Goal: Information Seeking & Learning: Learn about a topic

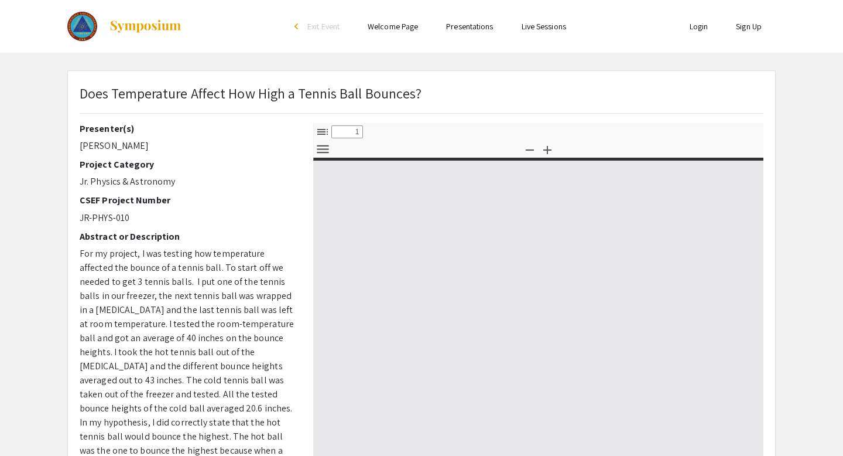
select select "custom"
type input "0"
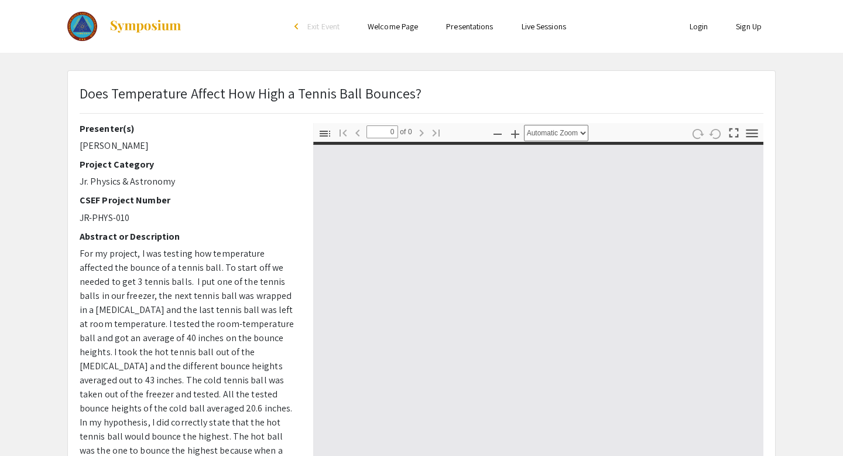
select select "custom"
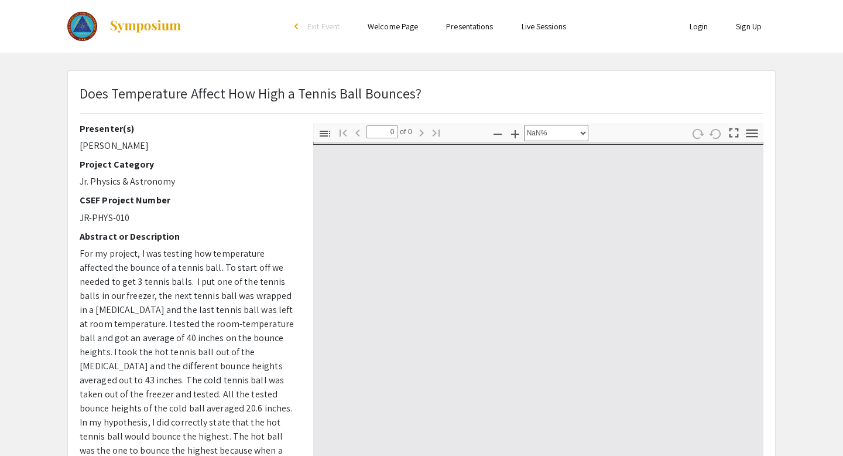
type input "1"
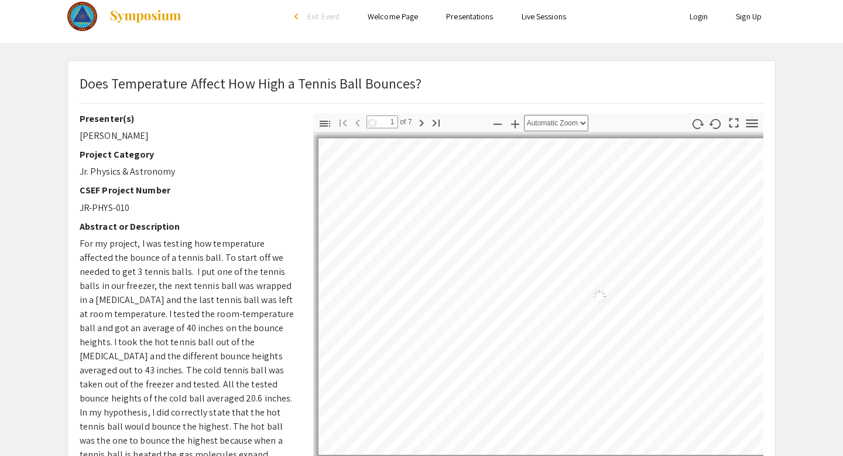
select select "auto"
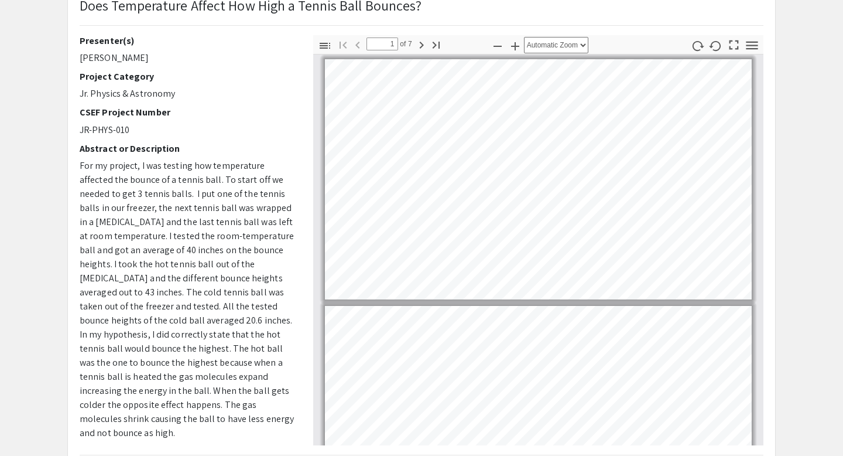
scroll to position [69, 0]
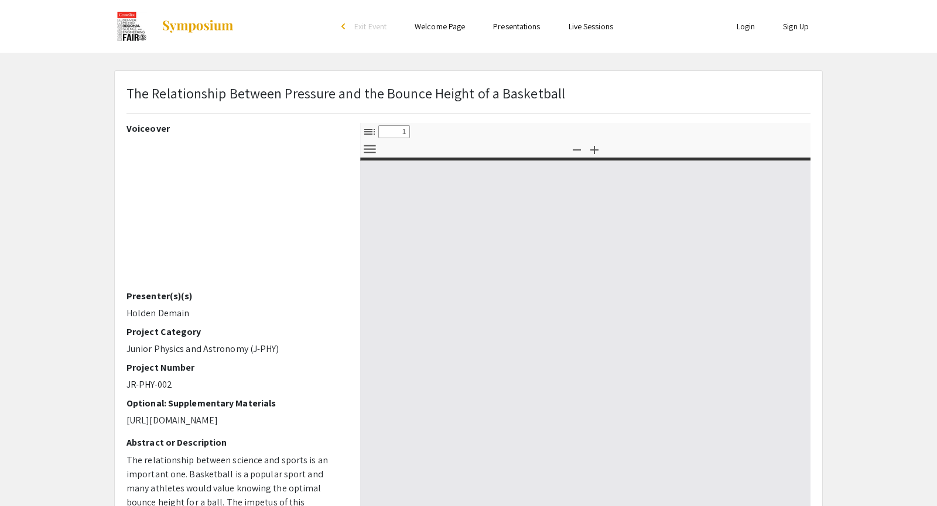
select select "custom"
type input "0"
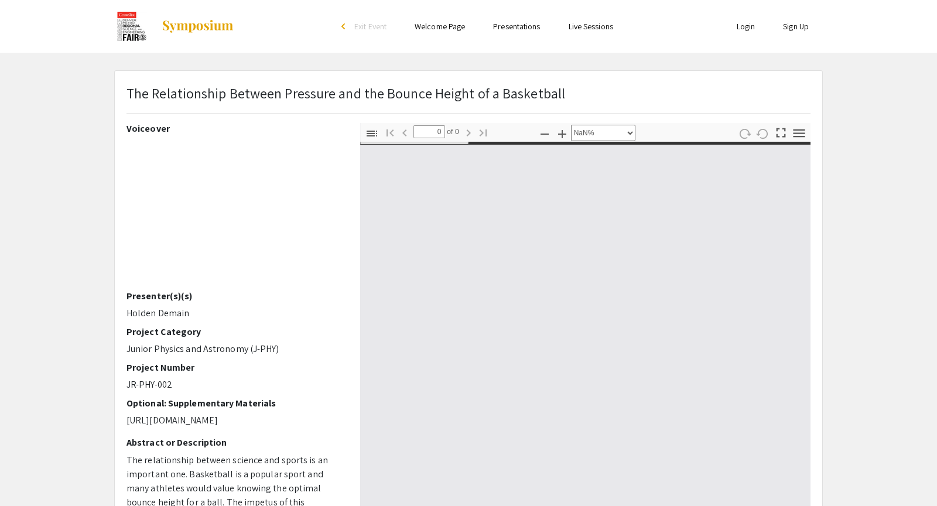
select select "auto"
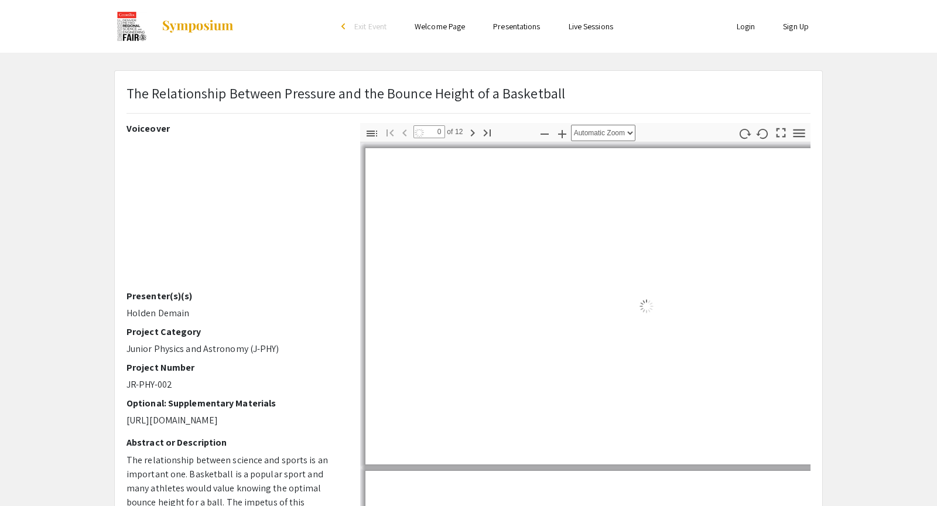
type input "1"
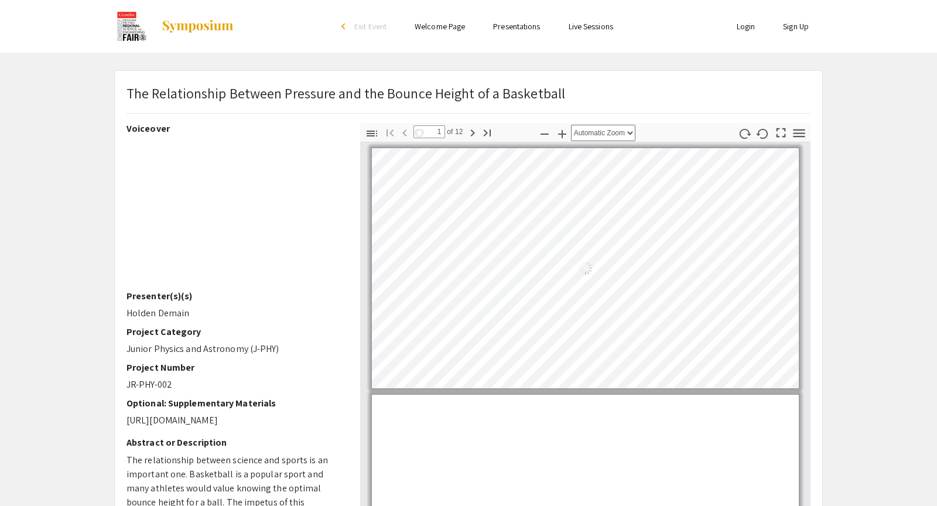
select select "auto"
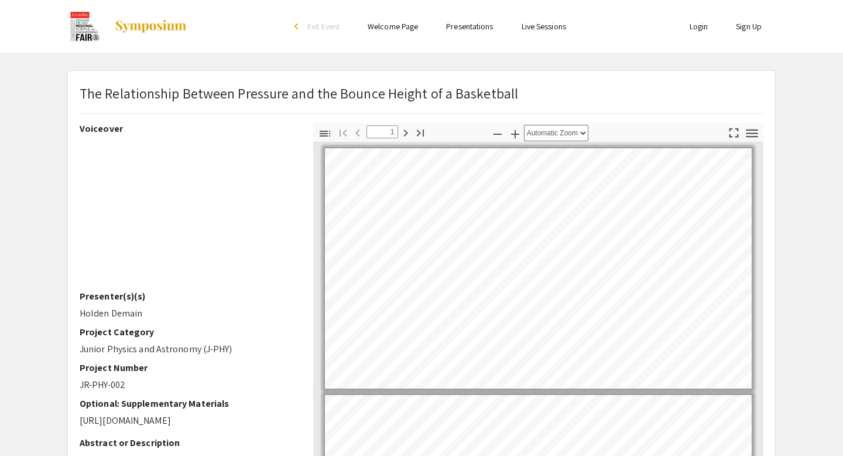
scroll to position [1, 0]
